Goal: Task Accomplishment & Management: Complete application form

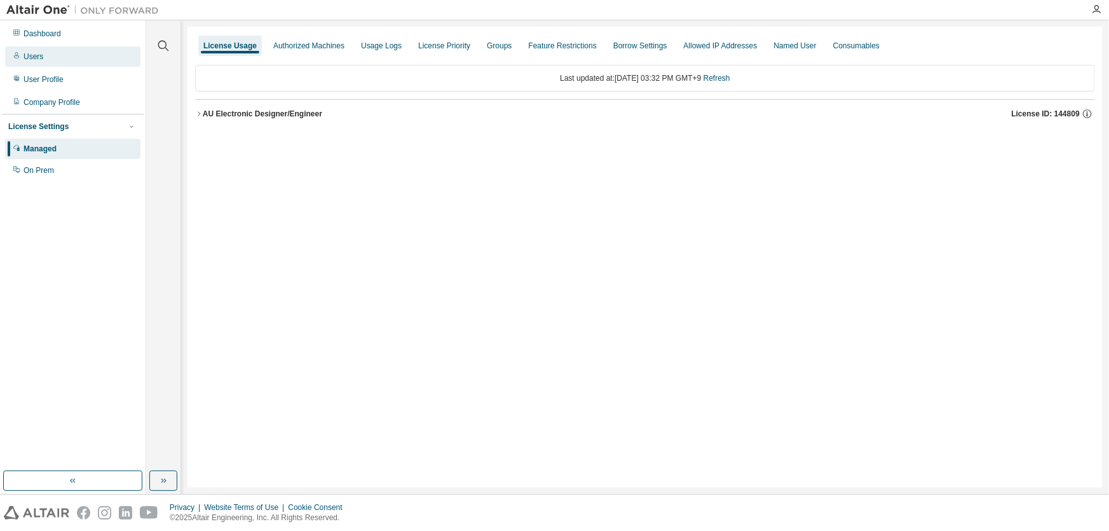
click at [47, 57] on div "Users" at bounding box center [72, 56] width 135 height 20
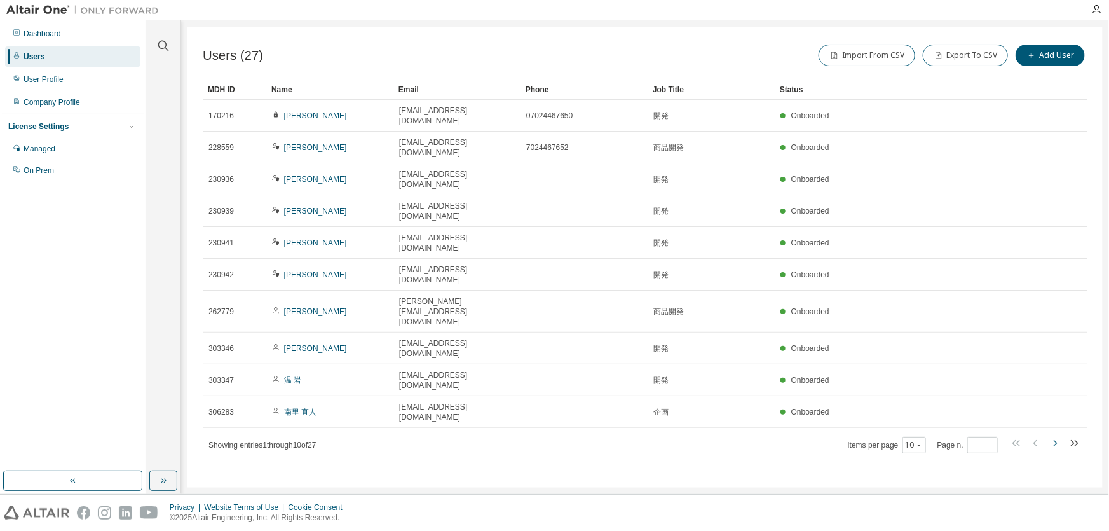
click at [1058, 436] on icon "button" at bounding box center [1055, 443] width 15 height 15
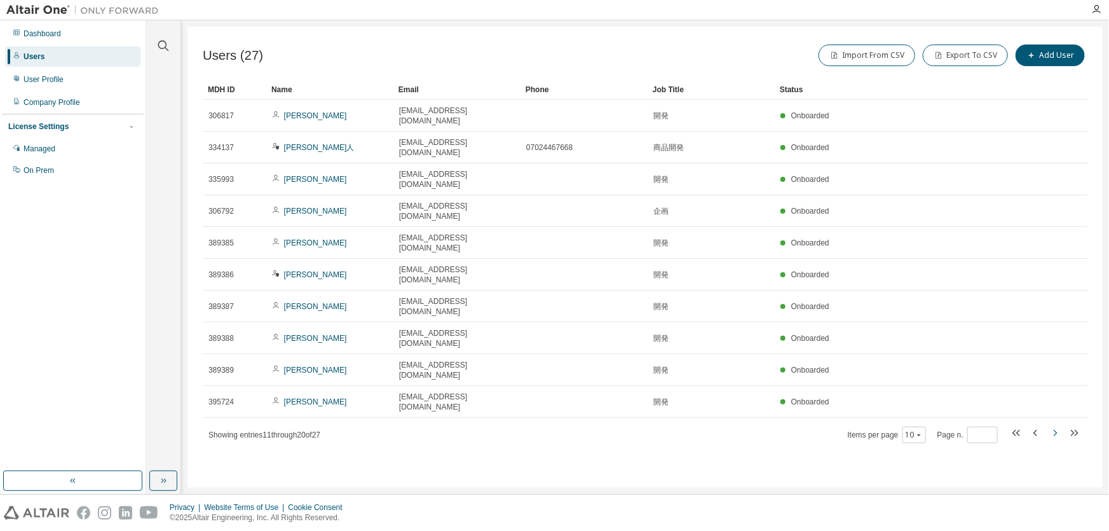
click at [1055, 430] on icon "button" at bounding box center [1056, 433] width 4 height 6
type input "*"
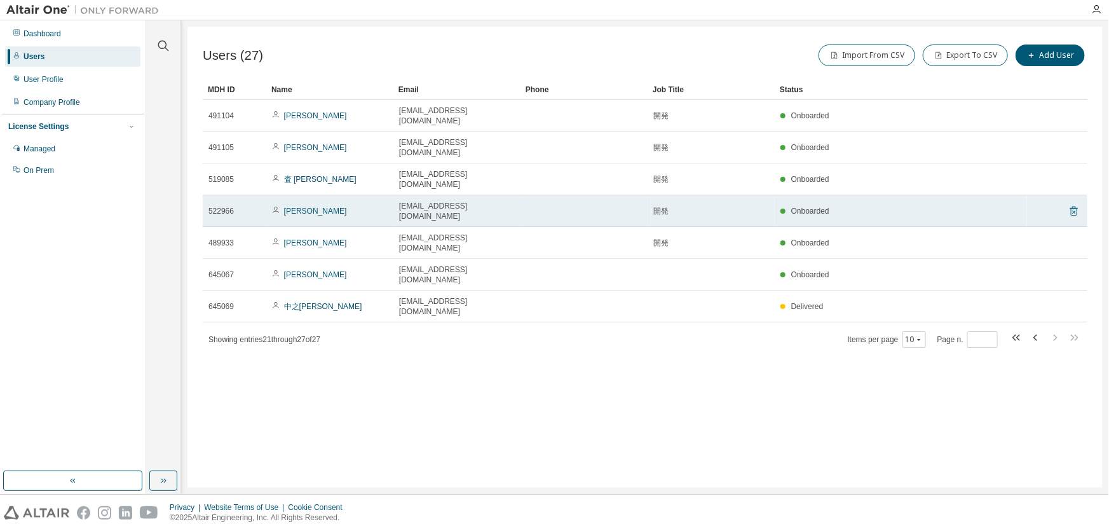
click at [1074, 207] on icon at bounding box center [1075, 212] width 8 height 10
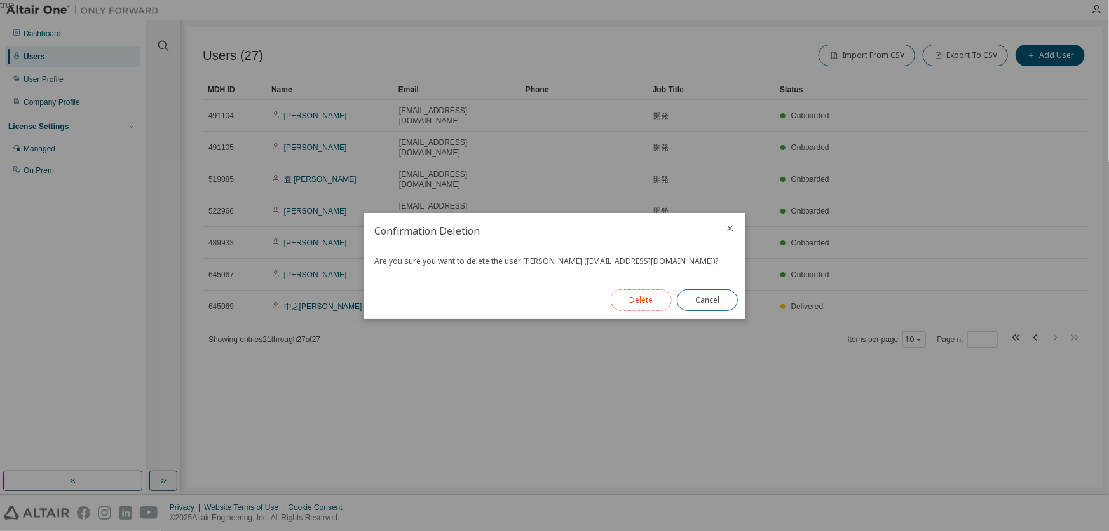
click at [631, 305] on button "Delete" at bounding box center [641, 300] width 61 height 22
click at [718, 293] on button "Close" at bounding box center [707, 300] width 61 height 22
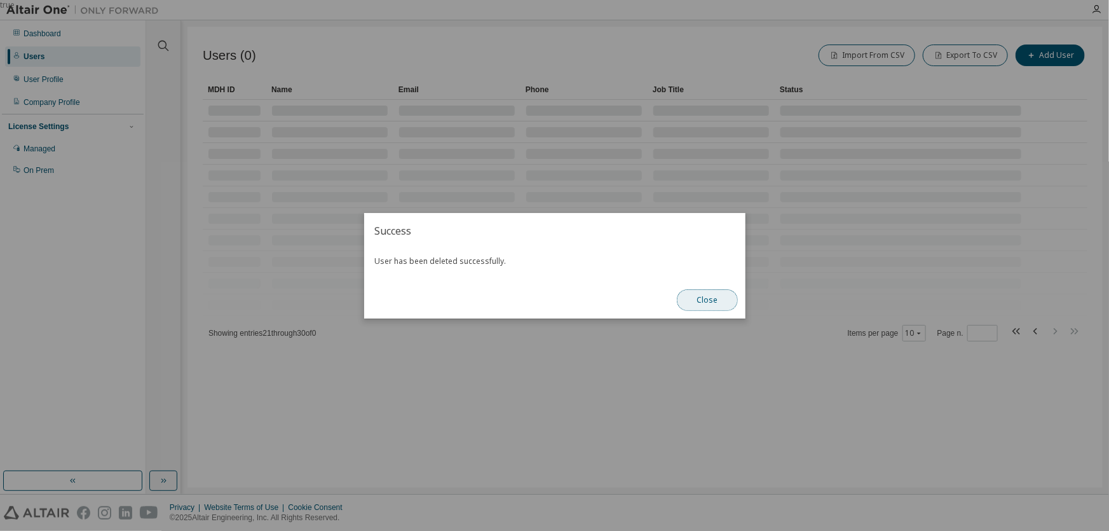
click at [699, 303] on button "Close" at bounding box center [707, 300] width 61 height 22
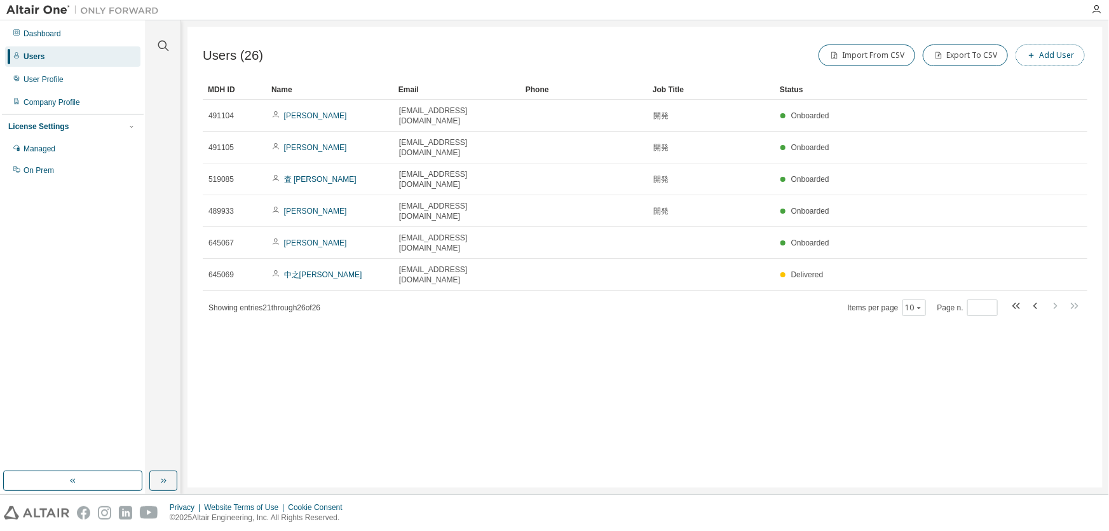
click at [1055, 59] on button "Add User" at bounding box center [1050, 56] width 69 height 22
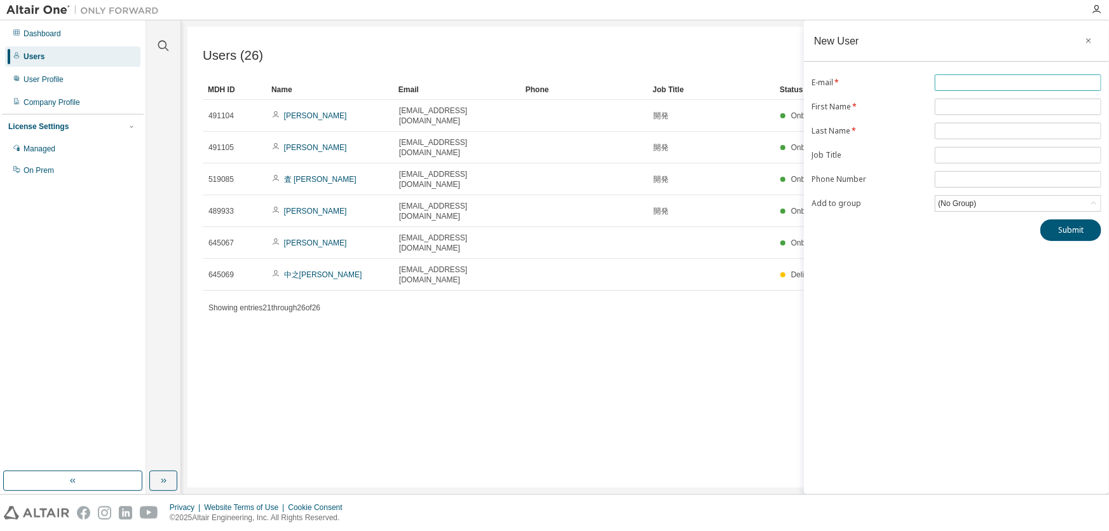
click at [961, 76] on span at bounding box center [1018, 82] width 167 height 17
click at [957, 83] on input "text" at bounding box center [1018, 83] width 160 height 10
type input "*"
type input "**********"
click at [956, 99] on span at bounding box center [1018, 107] width 167 height 17
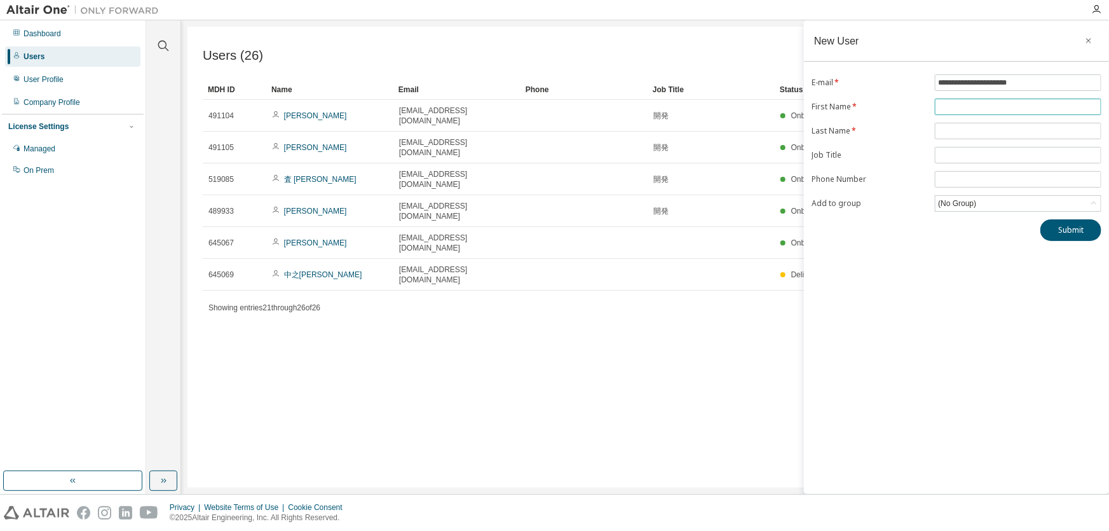
click at [954, 107] on input "text" at bounding box center [1018, 107] width 160 height 10
type input "*"
type input "**"
click at [1042, 126] on input "text" at bounding box center [1018, 131] width 160 height 10
type input "**"
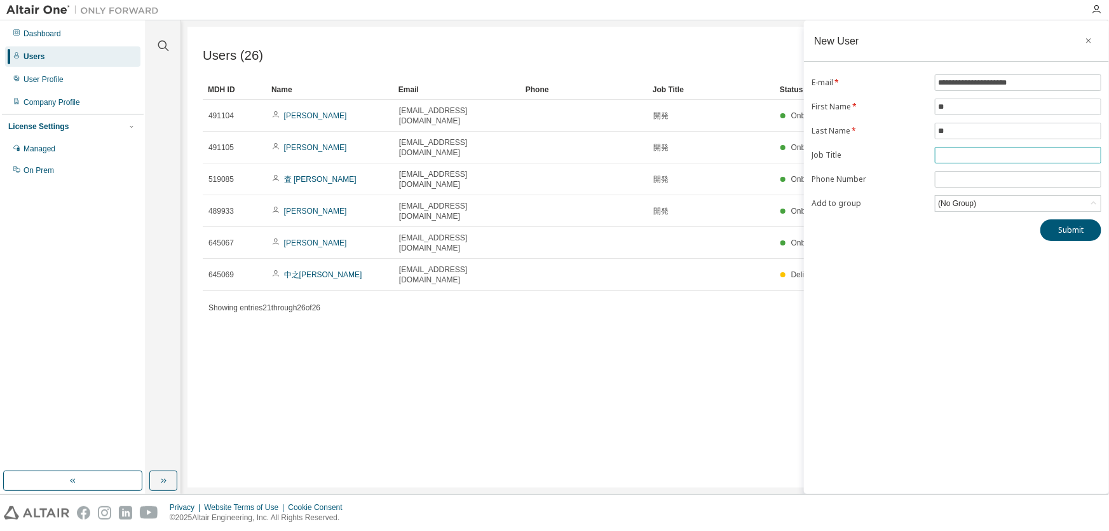
click at [1015, 156] on input "text" at bounding box center [1018, 155] width 160 height 10
type input "**"
drag, startPoint x: 892, startPoint y: 32, endPoint x: 893, endPoint y: 64, distance: 31.2
click at [862, 39] on div "New User" at bounding box center [956, 40] width 305 height 41
drag, startPoint x: 1006, startPoint y: 213, endPoint x: 1005, endPoint y: 207, distance: 6.5
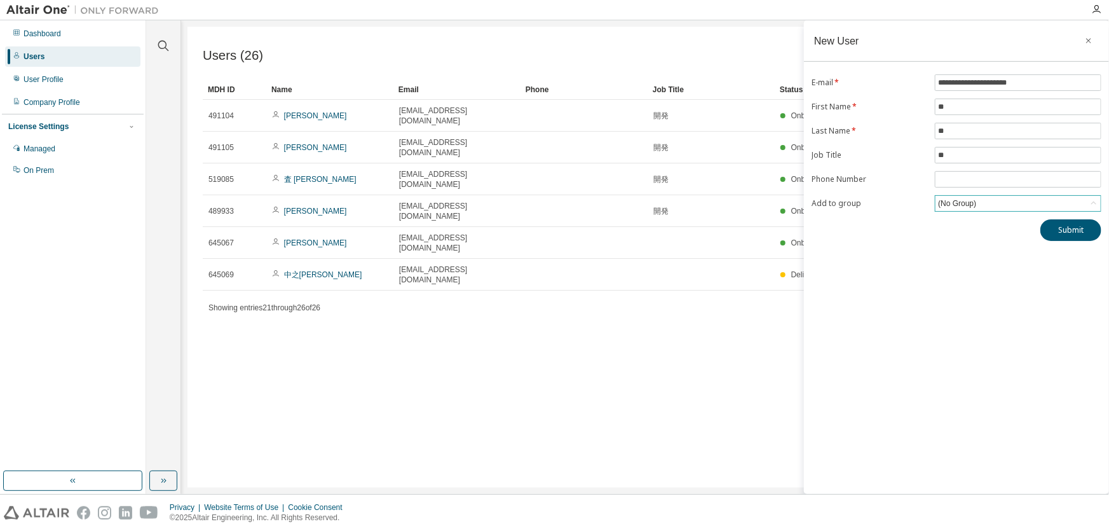
click at [1005, 209] on div "**********" at bounding box center [956, 157] width 305 height 167
click at [1005, 205] on div "(No Group)" at bounding box center [1018, 203] width 165 height 15
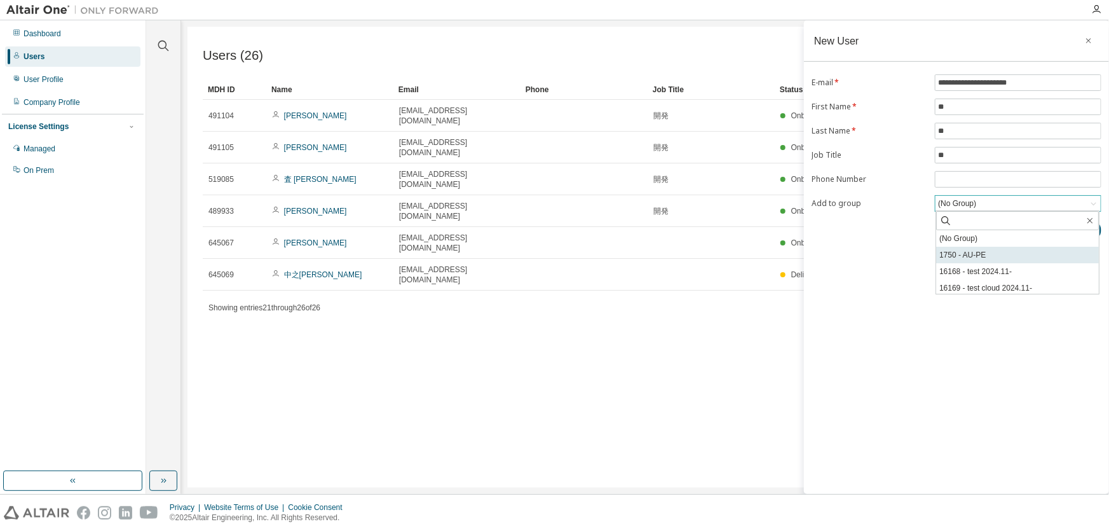
click at [1001, 256] on li "1750 - AU-PE" at bounding box center [1017, 255] width 163 height 17
click at [1078, 231] on button "Submit" at bounding box center [1071, 230] width 61 height 22
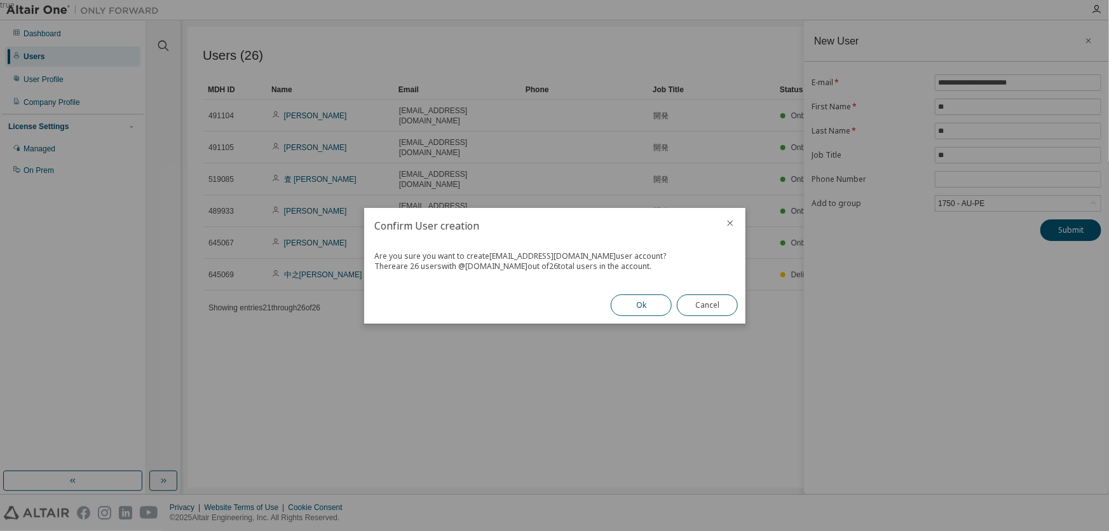
click at [643, 308] on button "Ok" at bounding box center [641, 305] width 61 height 22
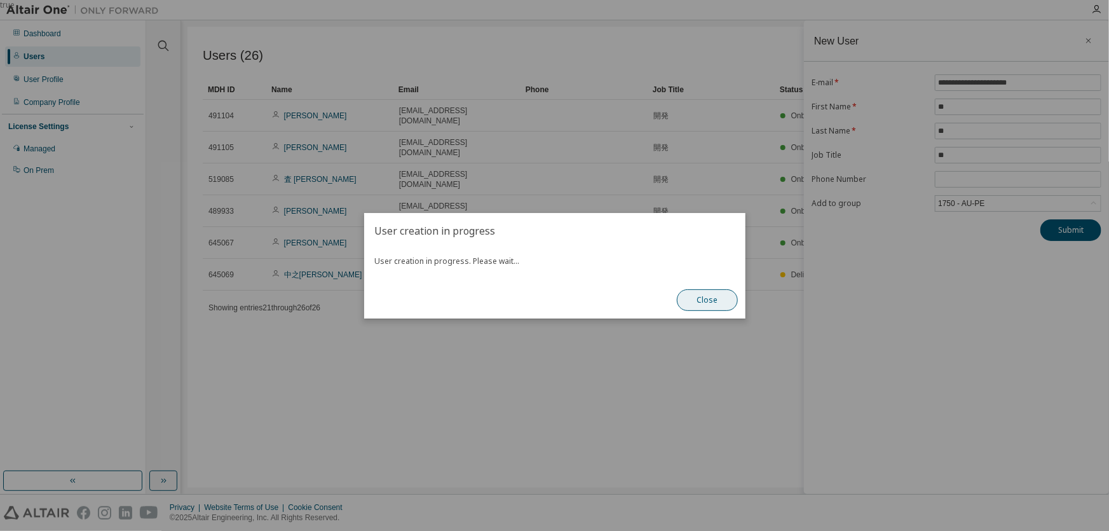
click at [698, 303] on button "Close" at bounding box center [707, 300] width 61 height 22
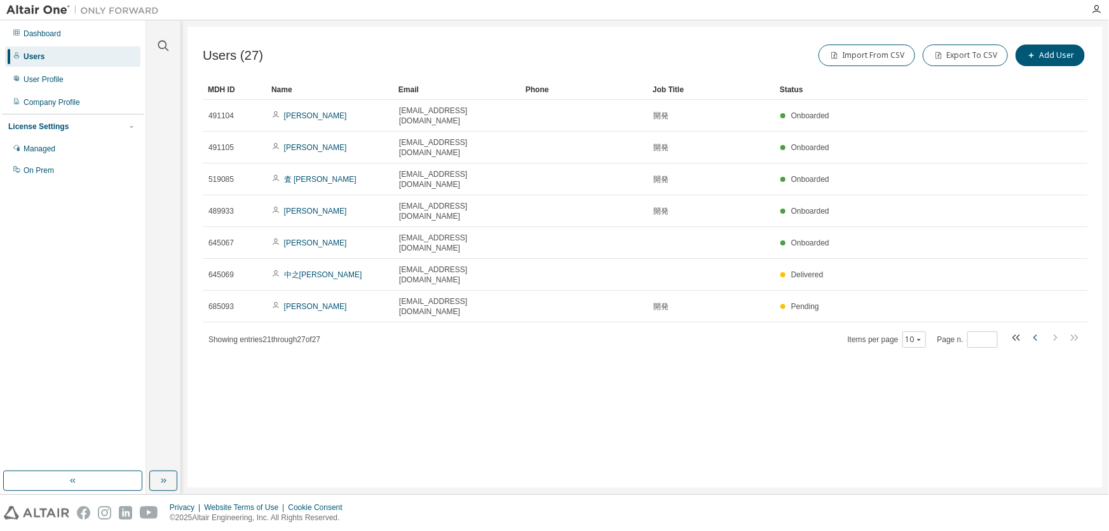
click at [1036, 334] on icon "button" at bounding box center [1036, 337] width 4 height 6
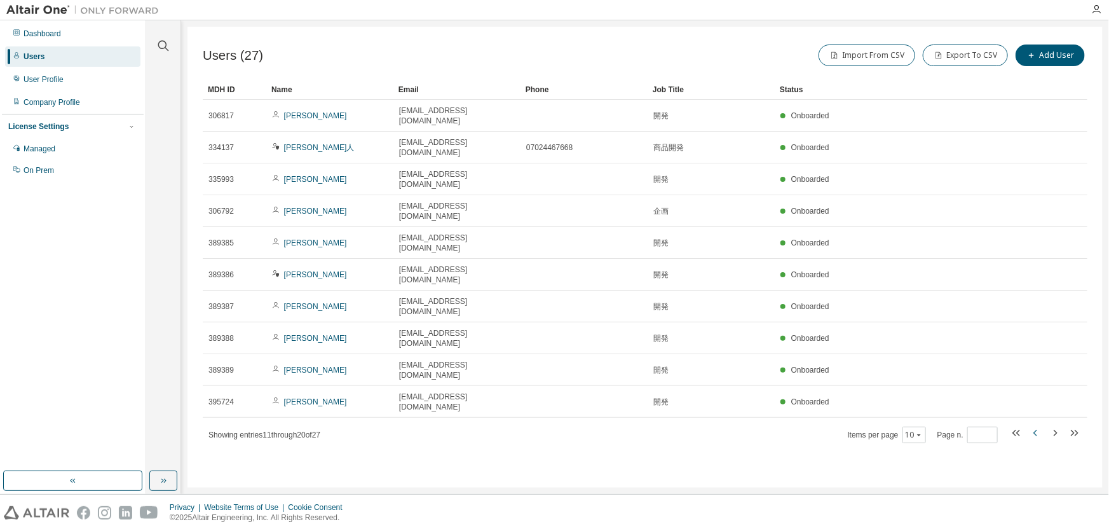
click at [1039, 425] on icon "button" at bounding box center [1036, 432] width 15 height 15
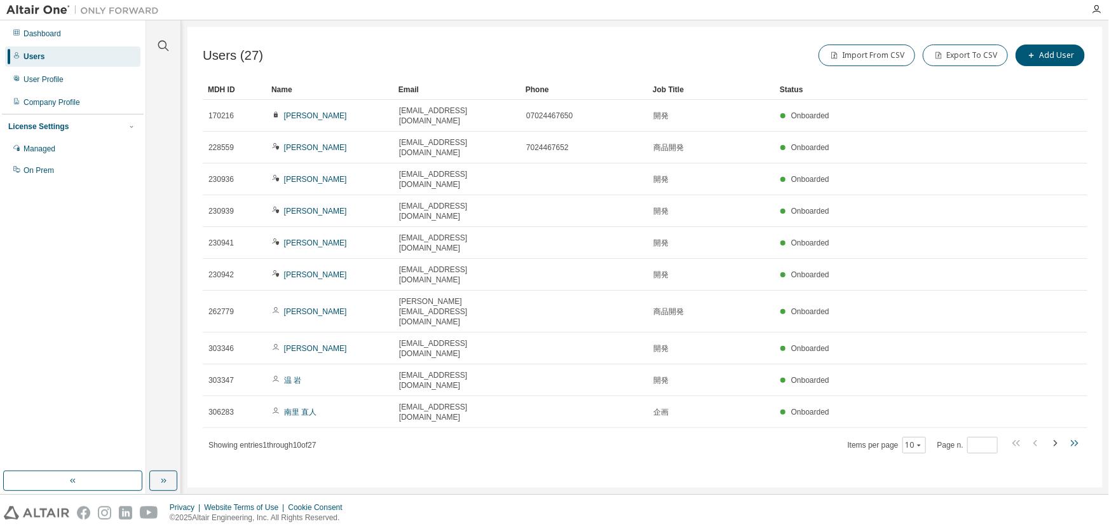
click at [1071, 436] on icon "button" at bounding box center [1074, 443] width 15 height 15
type input "*"
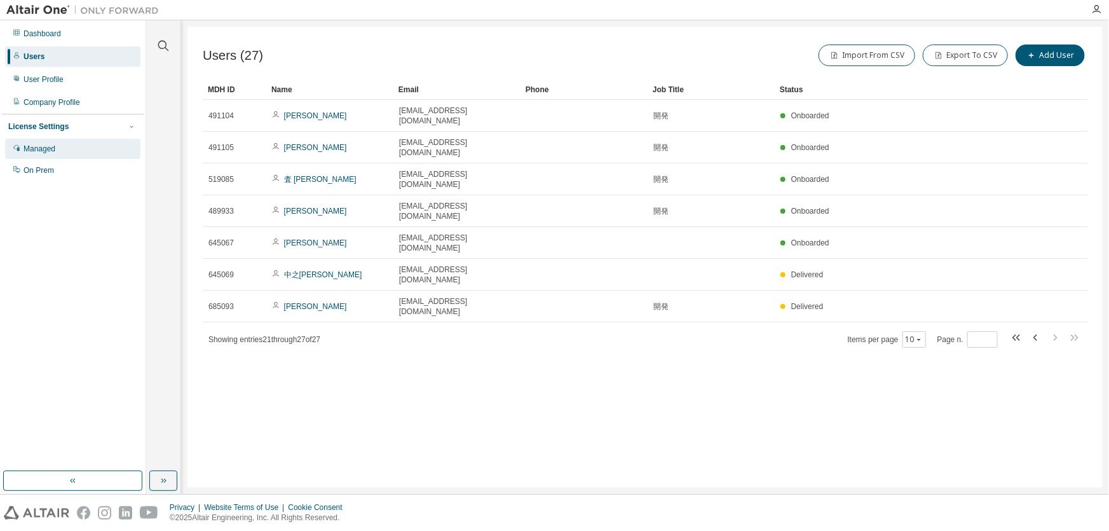
click at [49, 146] on div "Managed" at bounding box center [40, 149] width 32 height 10
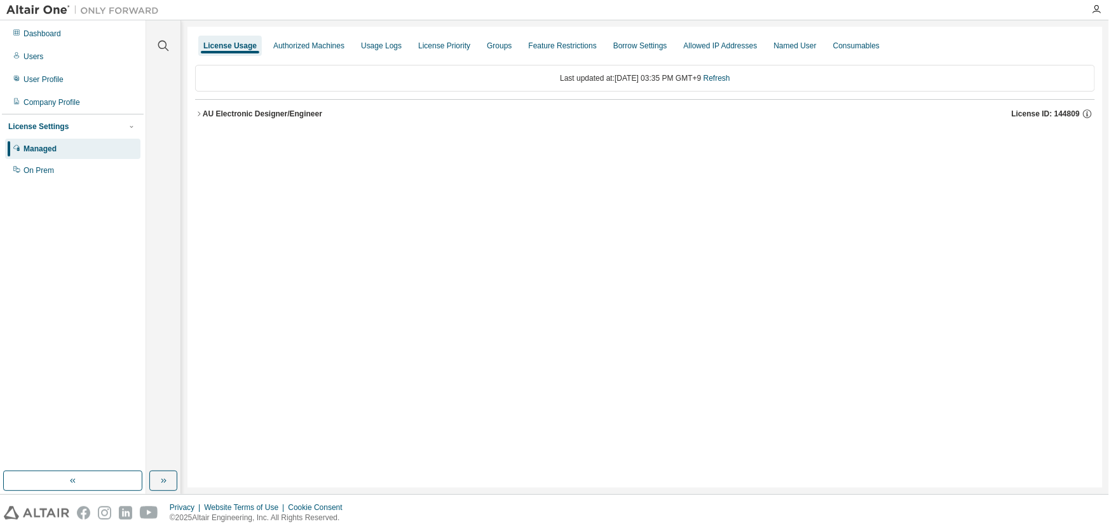
click at [199, 108] on button "AU Electronic Designer/Engineer License ID: 144809" at bounding box center [645, 114] width 900 height 28
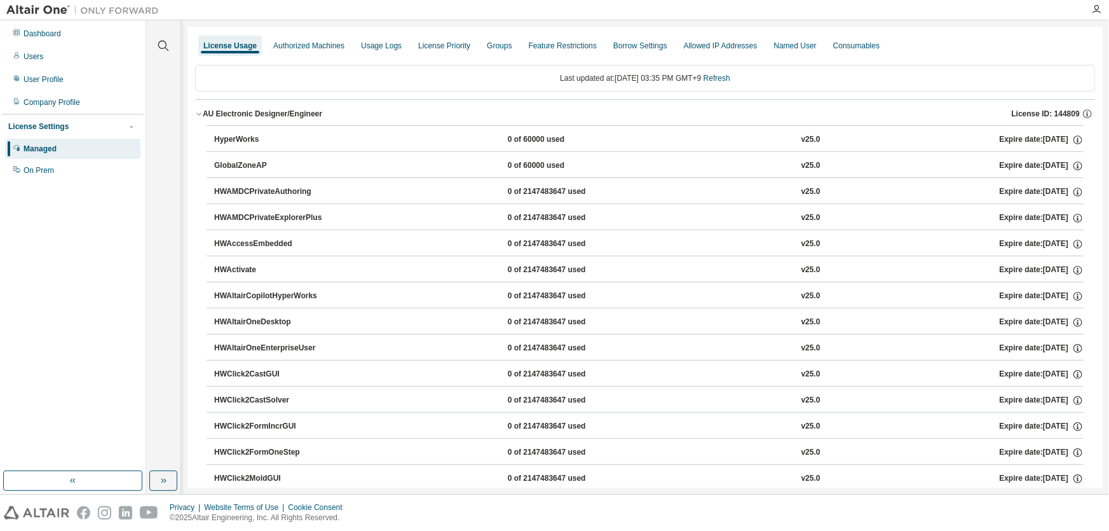
click at [51, 127] on div "License Settings" at bounding box center [38, 126] width 60 height 10
click at [51, 130] on div "License Settings" at bounding box center [38, 126] width 60 height 10
click at [21, 174] on div "On Prem" at bounding box center [72, 170] width 135 height 20
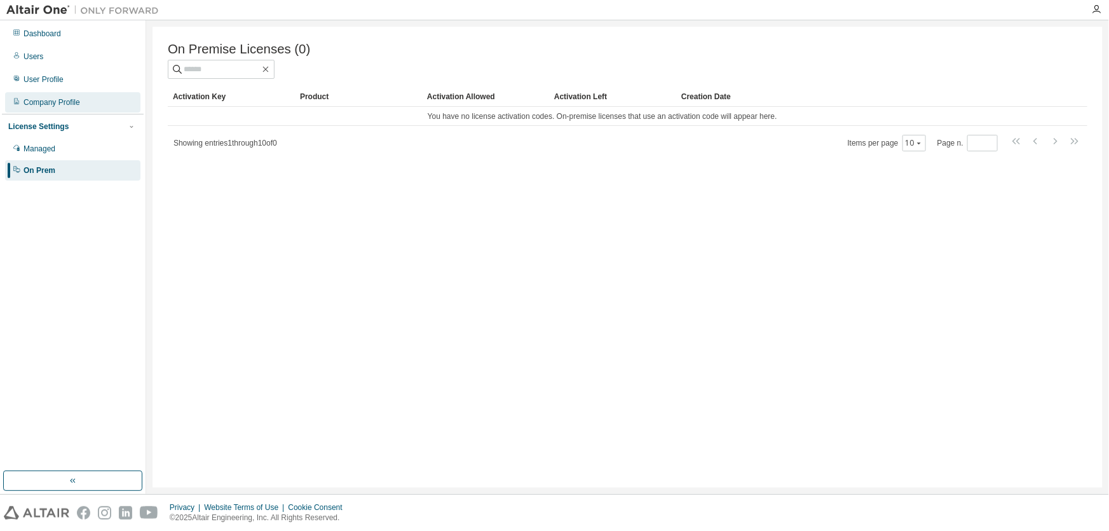
click at [34, 102] on div "Company Profile" at bounding box center [52, 102] width 57 height 10
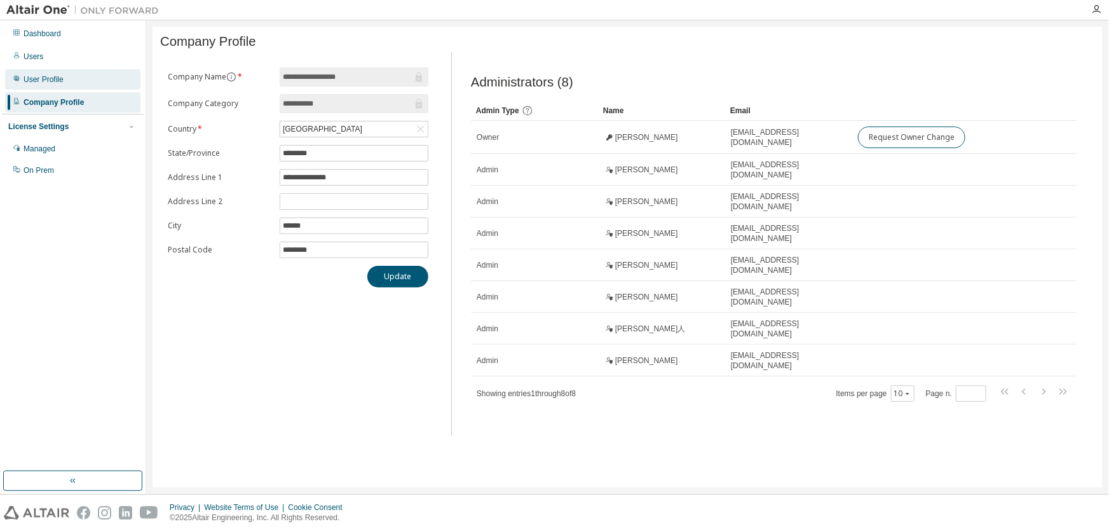
click at [39, 78] on div "User Profile" at bounding box center [44, 79] width 40 height 10
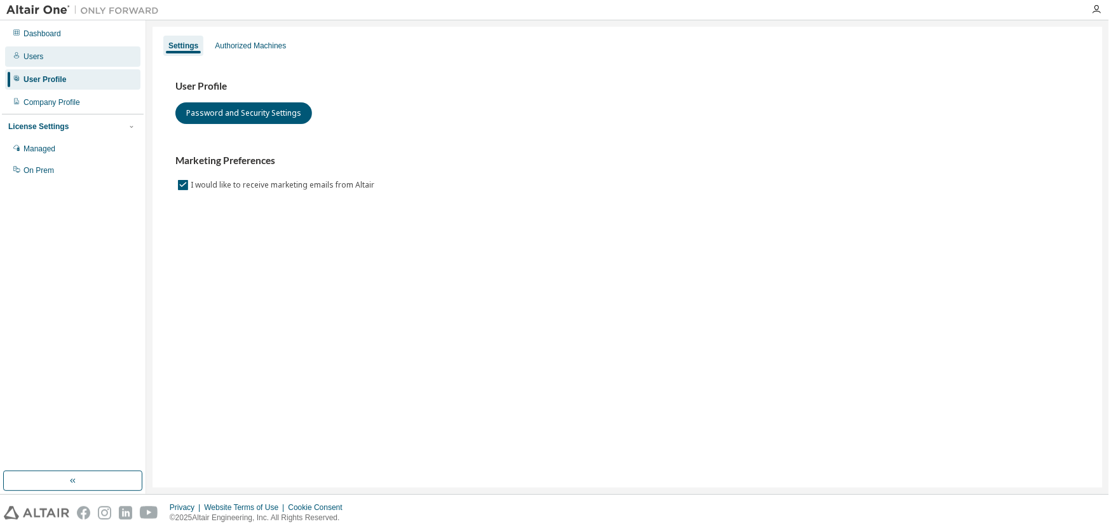
click at [61, 52] on div "Users" at bounding box center [72, 56] width 135 height 20
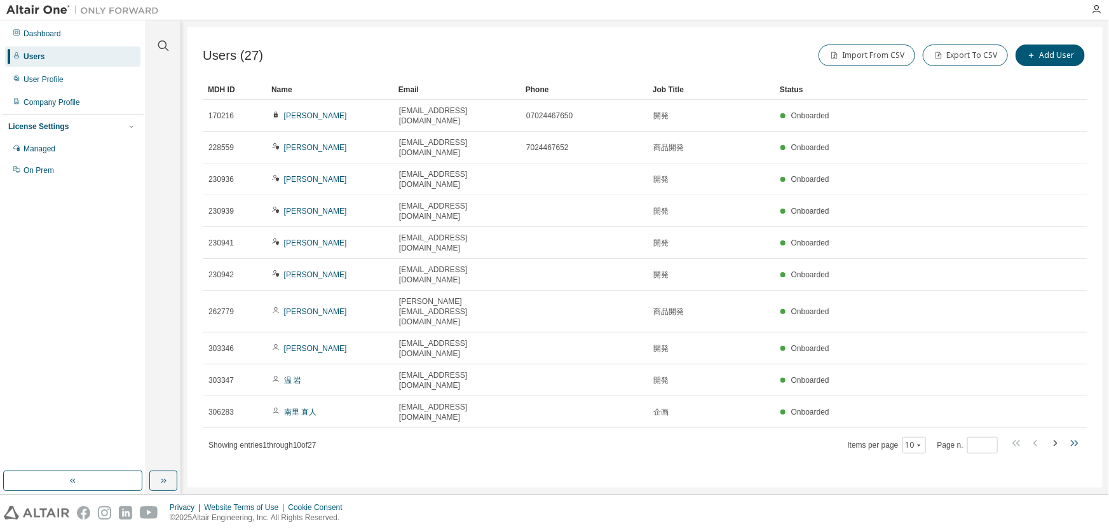
click at [1076, 436] on icon "button" at bounding box center [1074, 443] width 15 height 15
type input "*"
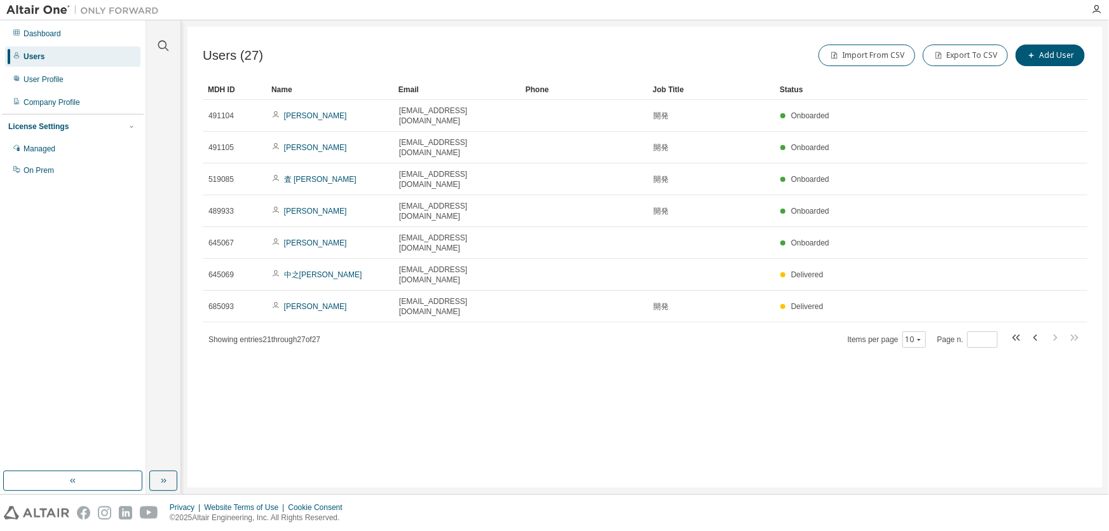
click at [216, 375] on div "Users (27) Import From CSV Export To CSV Add User Clear Load Save Save As Field…" at bounding box center [646, 257] width 916 height 461
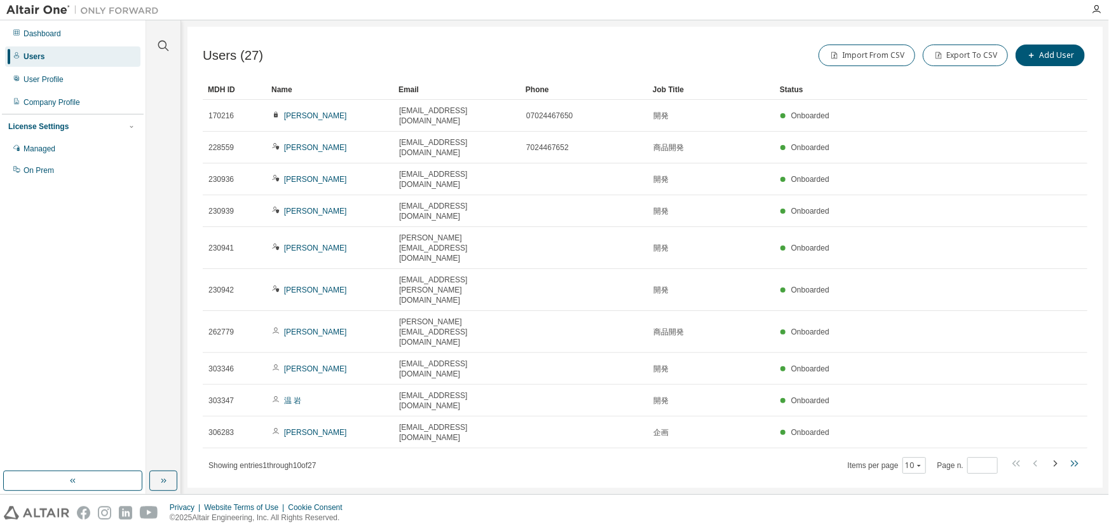
click at [1076, 460] on icon "button" at bounding box center [1077, 463] width 4 height 6
type input "*"
click at [1073, 460] on icon "button" at bounding box center [1073, 463] width 4 height 6
type input "*"
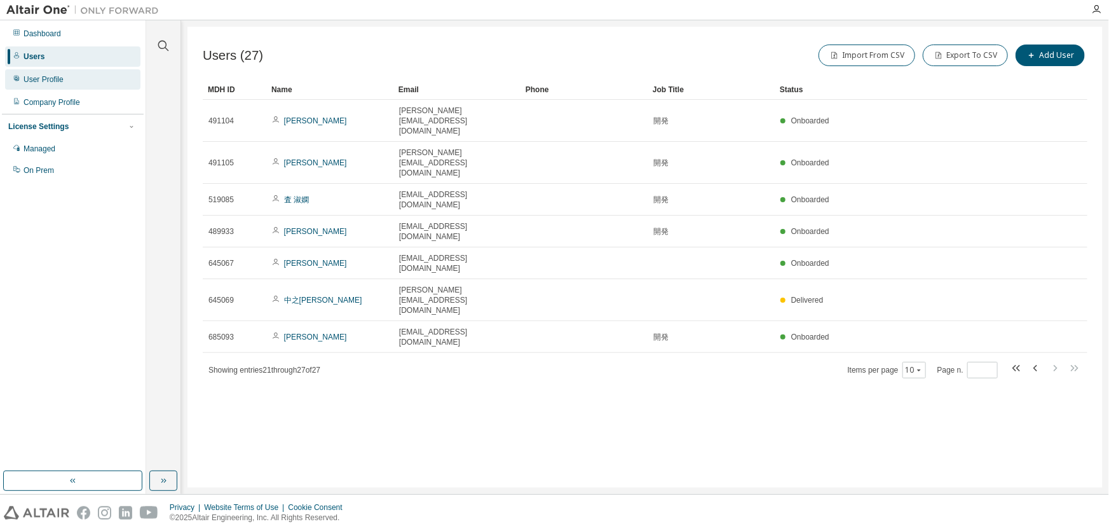
click at [66, 76] on div "User Profile" at bounding box center [72, 79] width 135 height 20
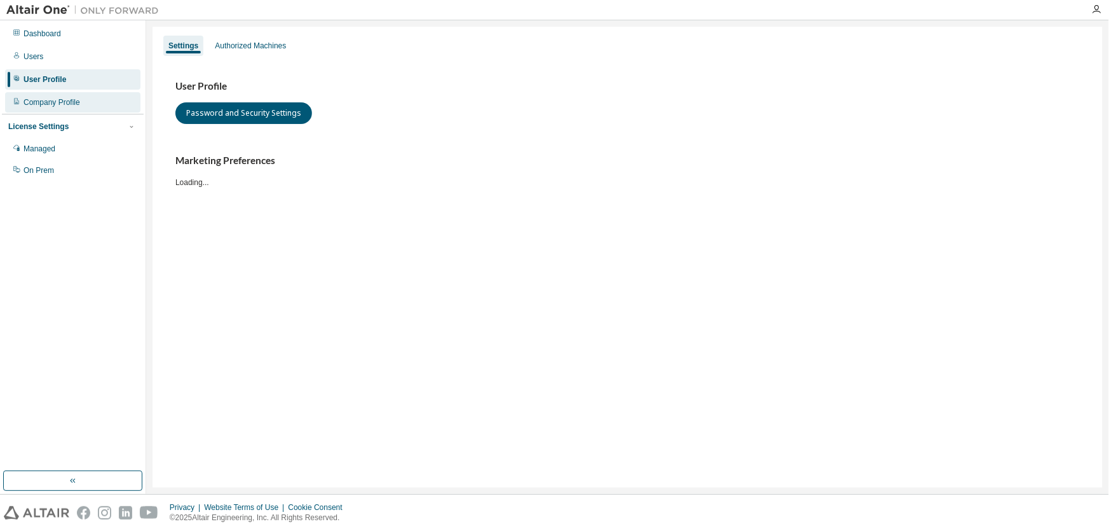
click at [58, 107] on div "Company Profile" at bounding box center [52, 102] width 57 height 10
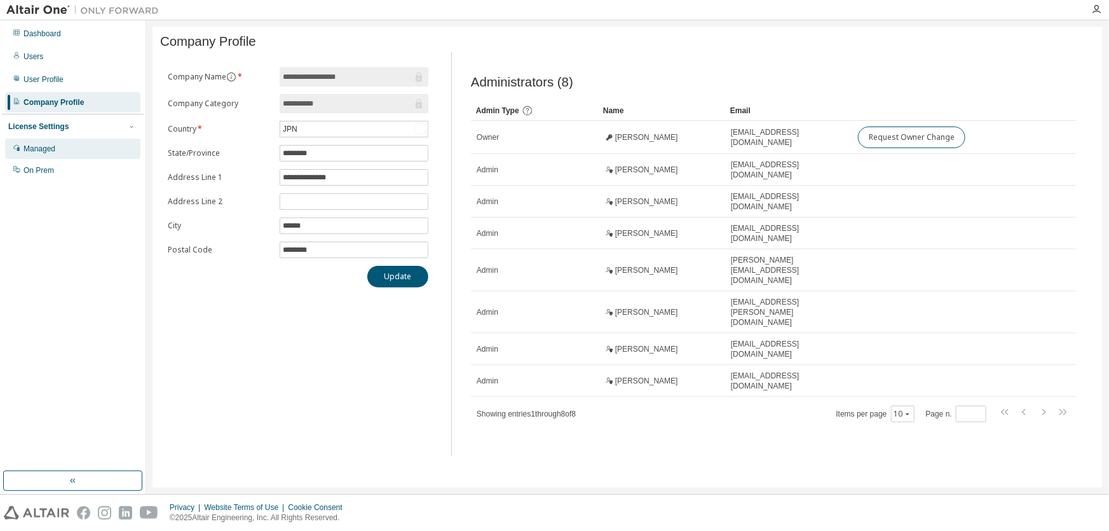
click at [38, 149] on div "Managed" at bounding box center [40, 149] width 32 height 10
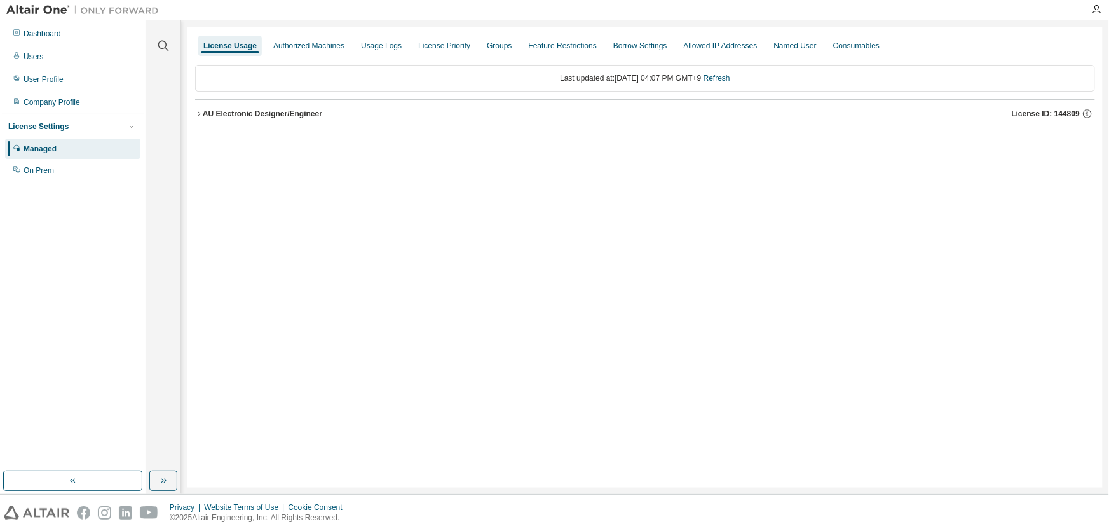
click at [198, 115] on icon "button" at bounding box center [199, 114] width 8 height 8
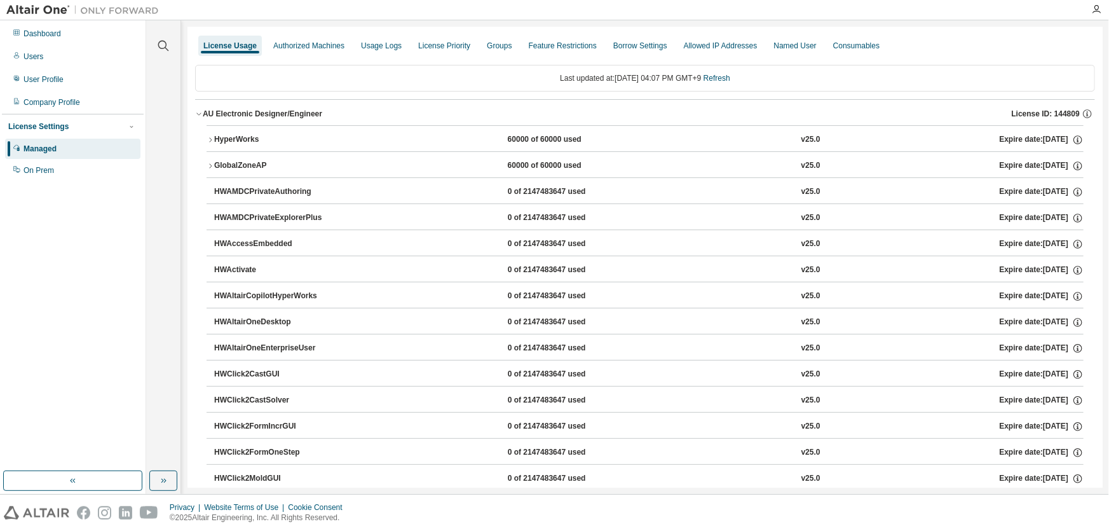
click at [207, 167] on icon "button" at bounding box center [211, 166] width 8 height 8
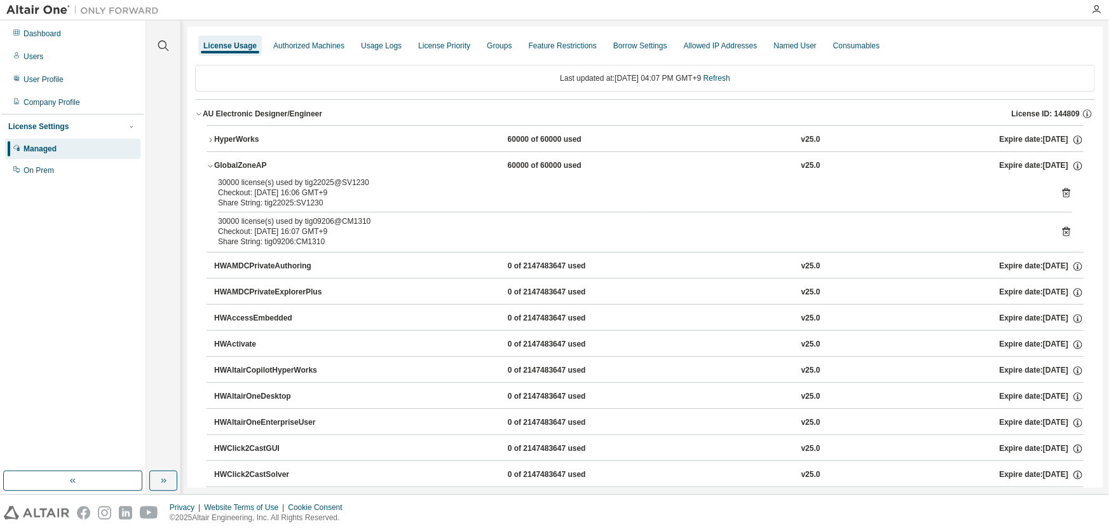
click at [209, 139] on icon "button" at bounding box center [211, 140] width 8 height 8
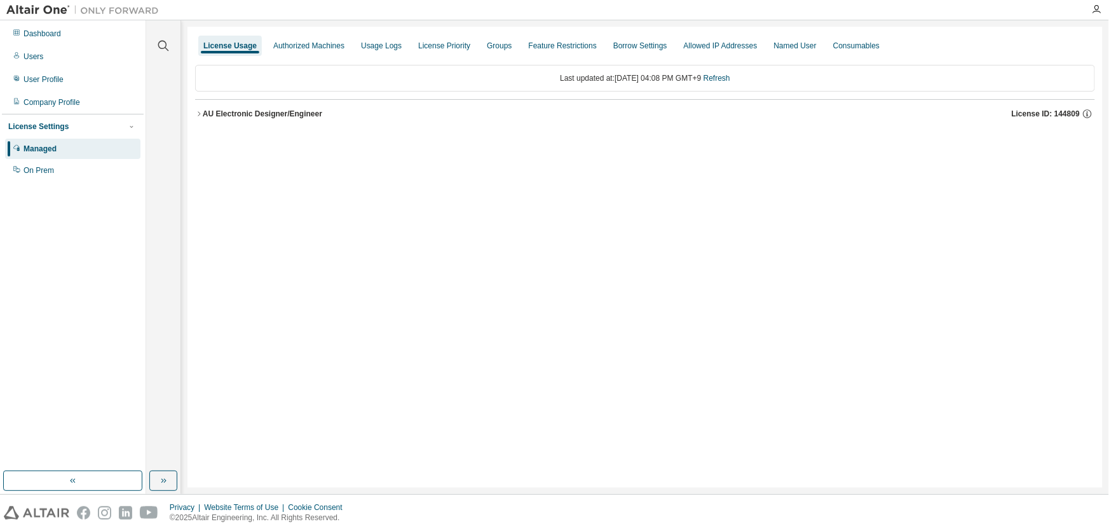
click at [200, 111] on icon "button" at bounding box center [199, 114] width 8 height 8
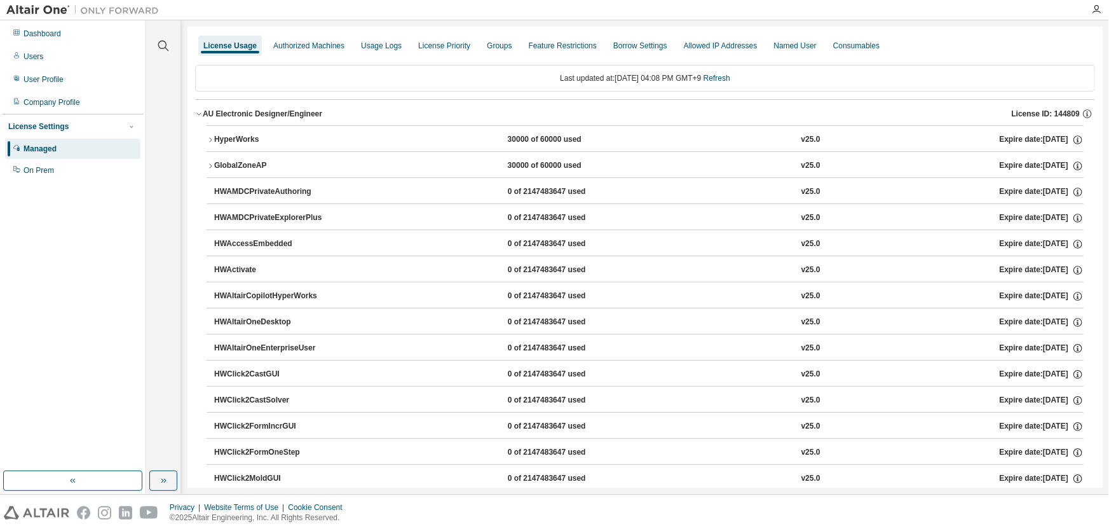
click at [214, 142] on icon "button" at bounding box center [211, 140] width 8 height 8
